Goal: Navigation & Orientation: Go to known website

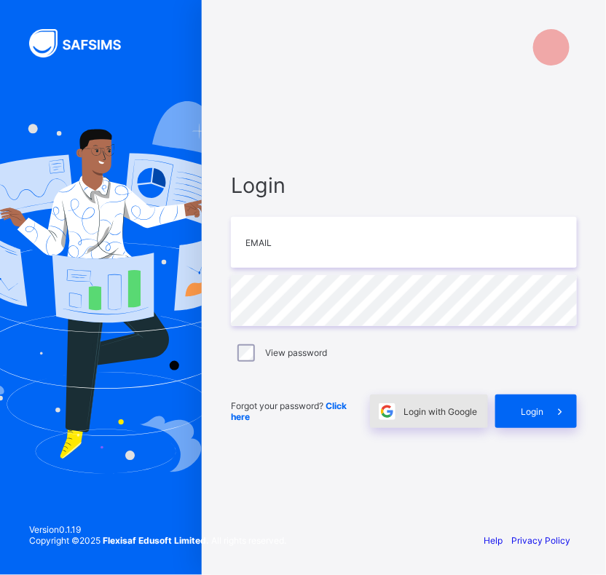
click at [427, 410] on span "Login with Google" at bounding box center [441, 411] width 74 height 11
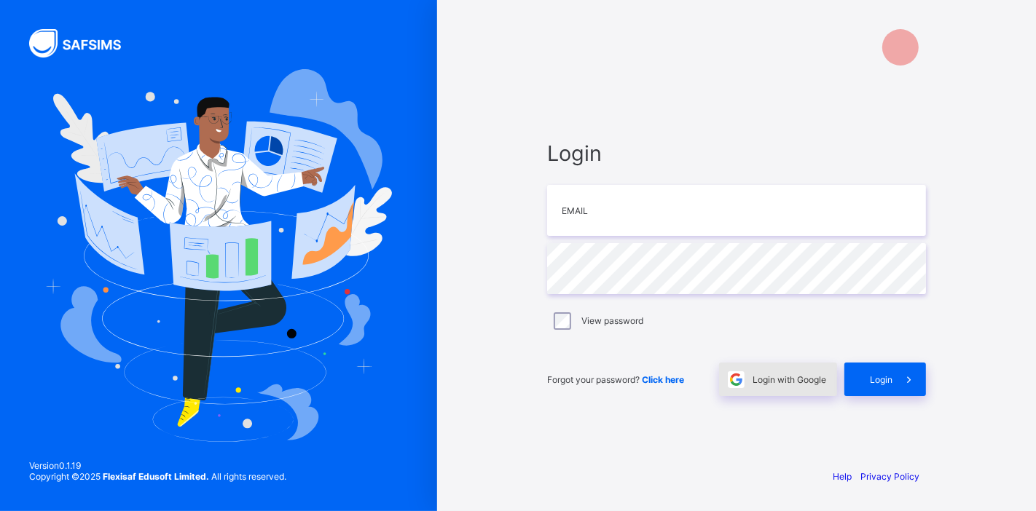
click at [772, 377] on span "Login with Google" at bounding box center [789, 379] width 74 height 11
